Goal: Task Accomplishment & Management: Use online tool/utility

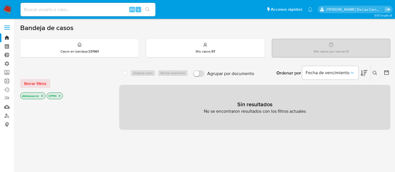
click at [8, 80] on link "Operaciones masivas" at bounding box center [33, 81] width 67 height 9
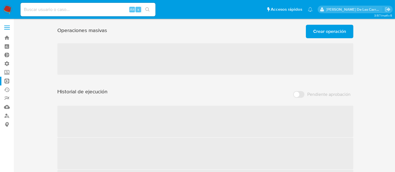
click at [329, 30] on span "Crear operación" at bounding box center [329, 31] width 33 height 12
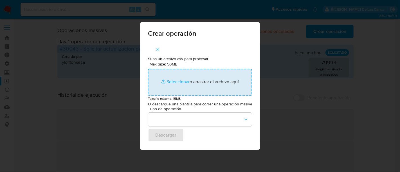
click at [182, 82] on input "Max Size: 50MB Seleccionar archivos" at bounding box center [200, 82] width 104 height 27
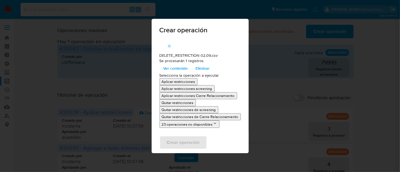
click at [168, 104] on p "Quitar restricciones" at bounding box center [178, 102] width 32 height 5
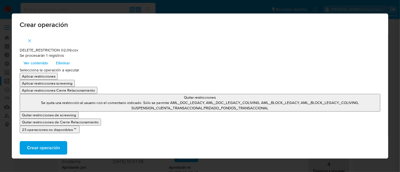
click at [39, 64] on span "Ver contenido" at bounding box center [36, 63] width 24 height 8
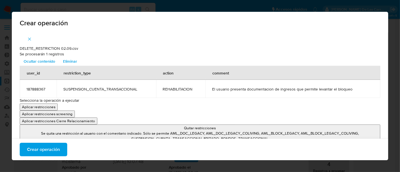
click at [28, 39] on icon "button" at bounding box center [29, 39] width 5 height 5
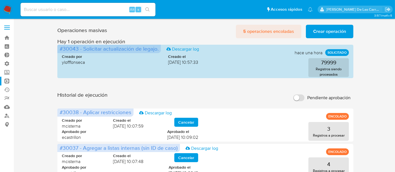
click at [273, 32] on span "5 operaciones encoladas" at bounding box center [268, 31] width 51 height 12
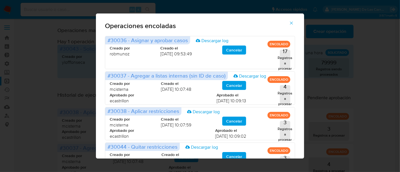
click at [356, 90] on div "Operaciones encoladas #30036 - Asignar y aprobar casos Descargar log ENCOLADO C…" at bounding box center [200, 86] width 400 height 172
click at [293, 23] on icon "button" at bounding box center [291, 23] width 5 height 5
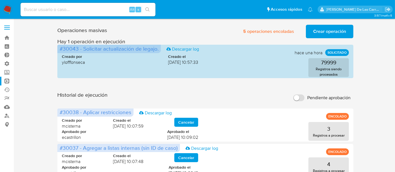
click at [329, 28] on span "Crear operación" at bounding box center [329, 31] width 33 height 12
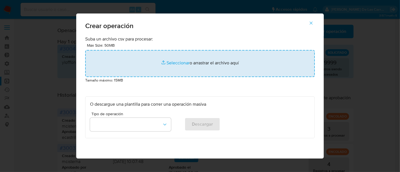
click at [169, 60] on input "file" at bounding box center [200, 63] width 230 height 27
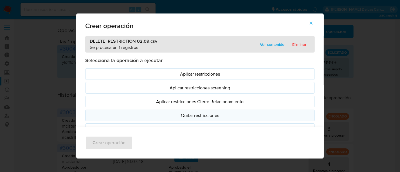
click at [191, 114] on p "Quitar restricciones" at bounding box center [200, 115] width 220 height 6
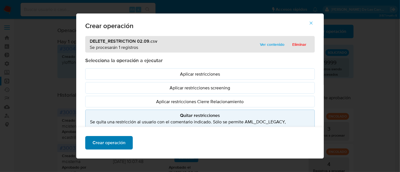
click at [106, 141] on span "Crear operación" at bounding box center [109, 143] width 33 height 12
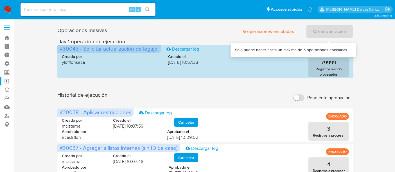
click at [326, 32] on div "Crear operación" at bounding box center [330, 32] width 48 height 14
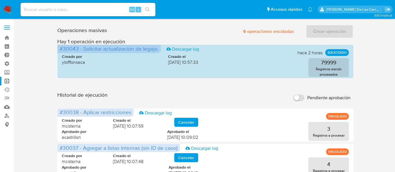
click at [255, 31] on span "6 operaciones encoladas" at bounding box center [268, 31] width 51 height 12
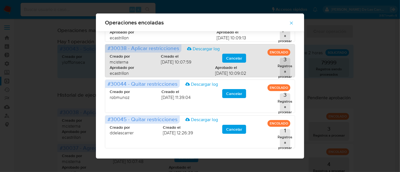
scroll to position [62, 0]
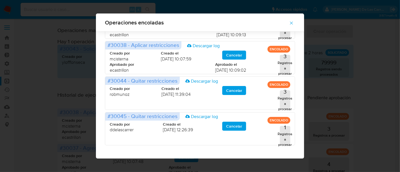
click at [360, 81] on div "Operaciones encoladas #30036 - Asignar y aprobar casos Descargar log ENCOLADO C…" at bounding box center [200, 86] width 400 height 172
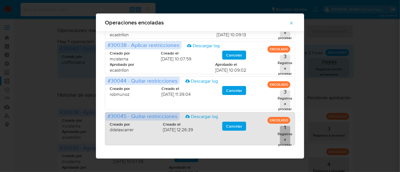
click at [284, 135] on p "Registros a procesar" at bounding box center [285, 139] width 15 height 16
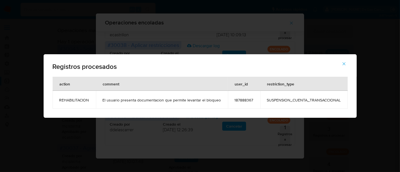
click at [345, 64] on icon "button" at bounding box center [344, 63] width 5 height 5
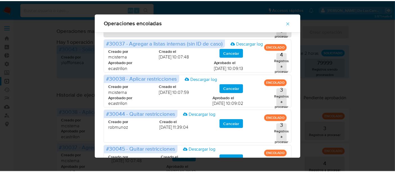
scroll to position [0, 0]
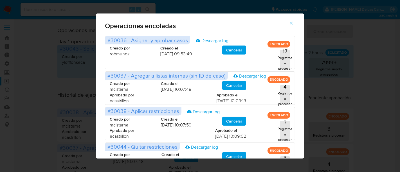
click at [294, 22] on icon "button" at bounding box center [291, 23] width 5 height 5
